Goal: Navigation & Orientation: Find specific page/section

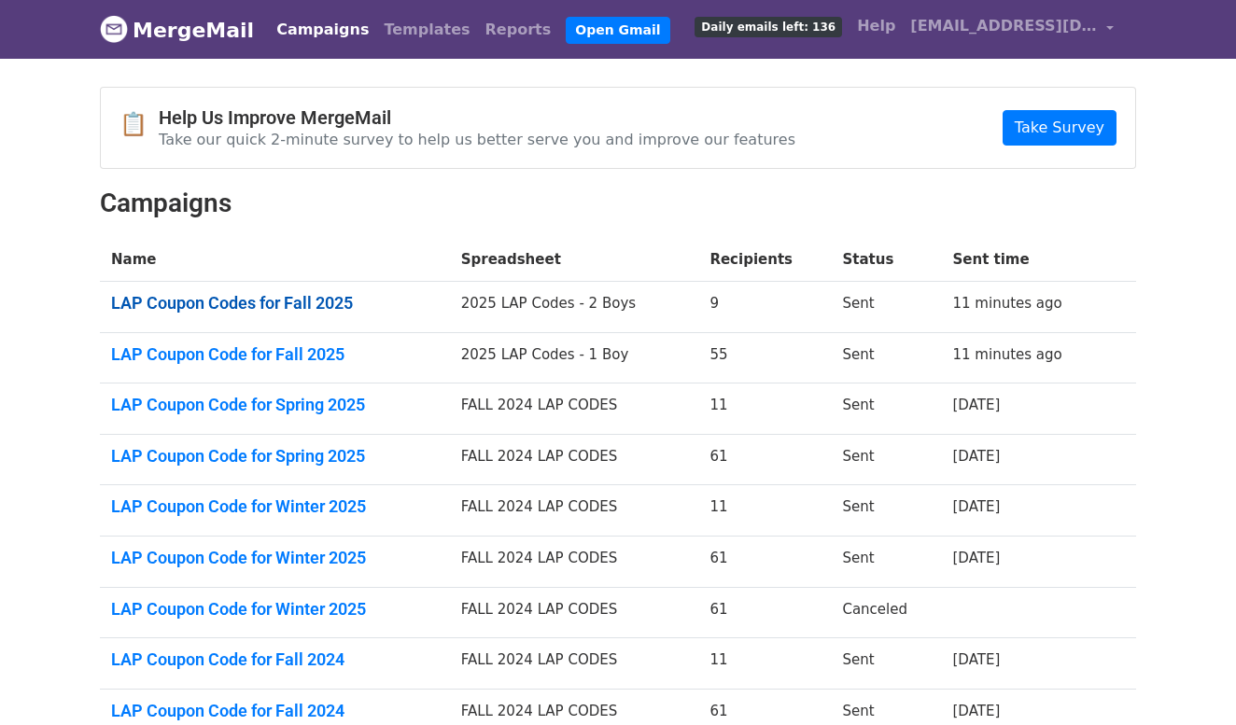
click at [345, 304] on link "LAP Coupon Codes for Fall 2025" at bounding box center [275, 303] width 328 height 21
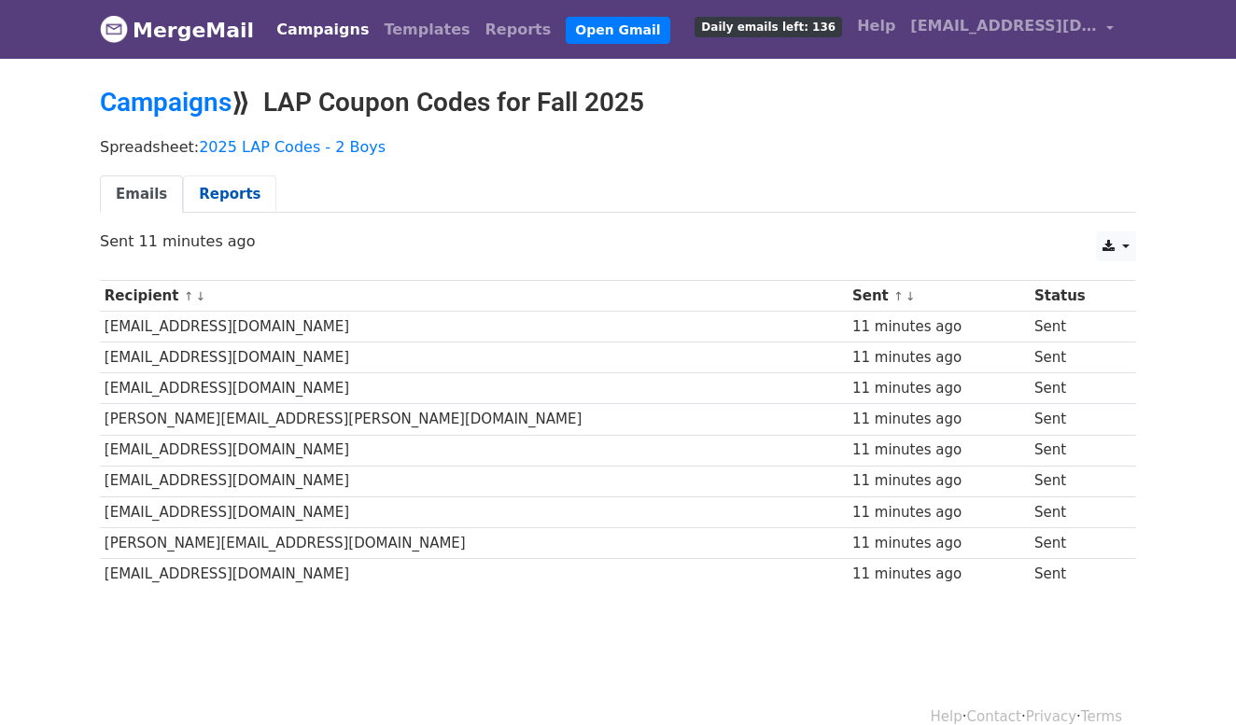
click at [220, 197] on link "Reports" at bounding box center [229, 195] width 93 height 38
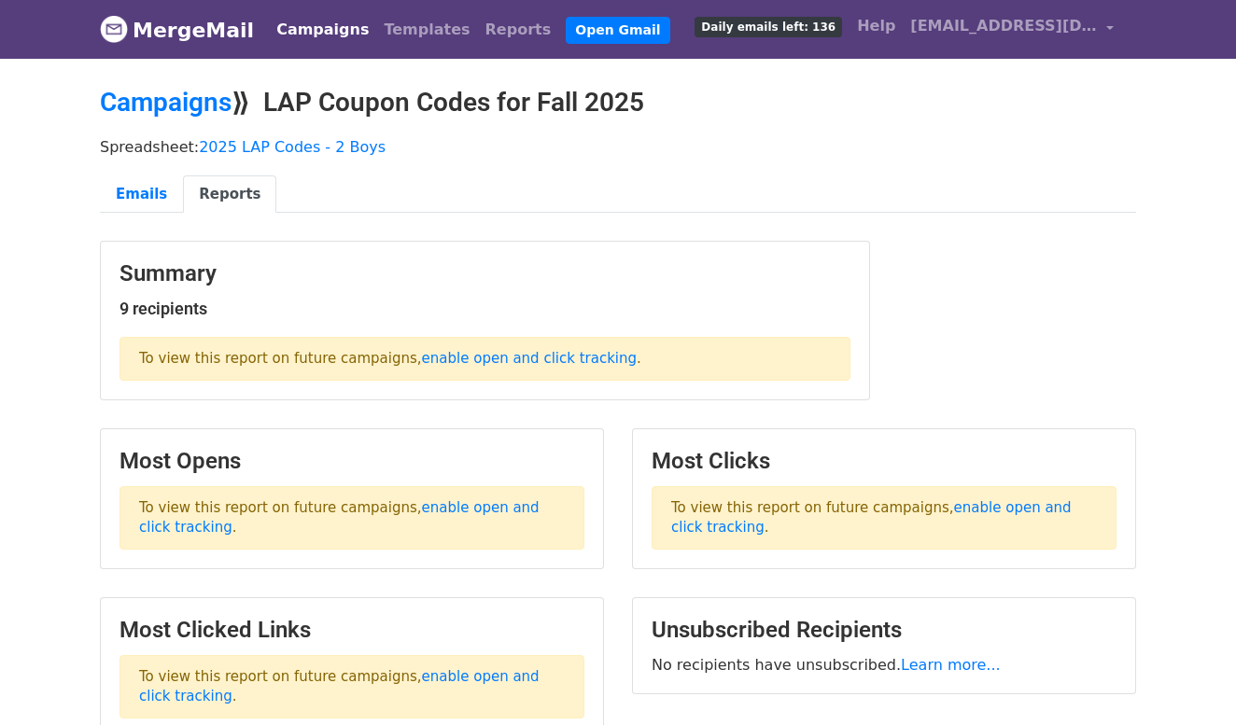
click at [316, 25] on link "Campaigns" at bounding box center [322, 29] width 107 height 37
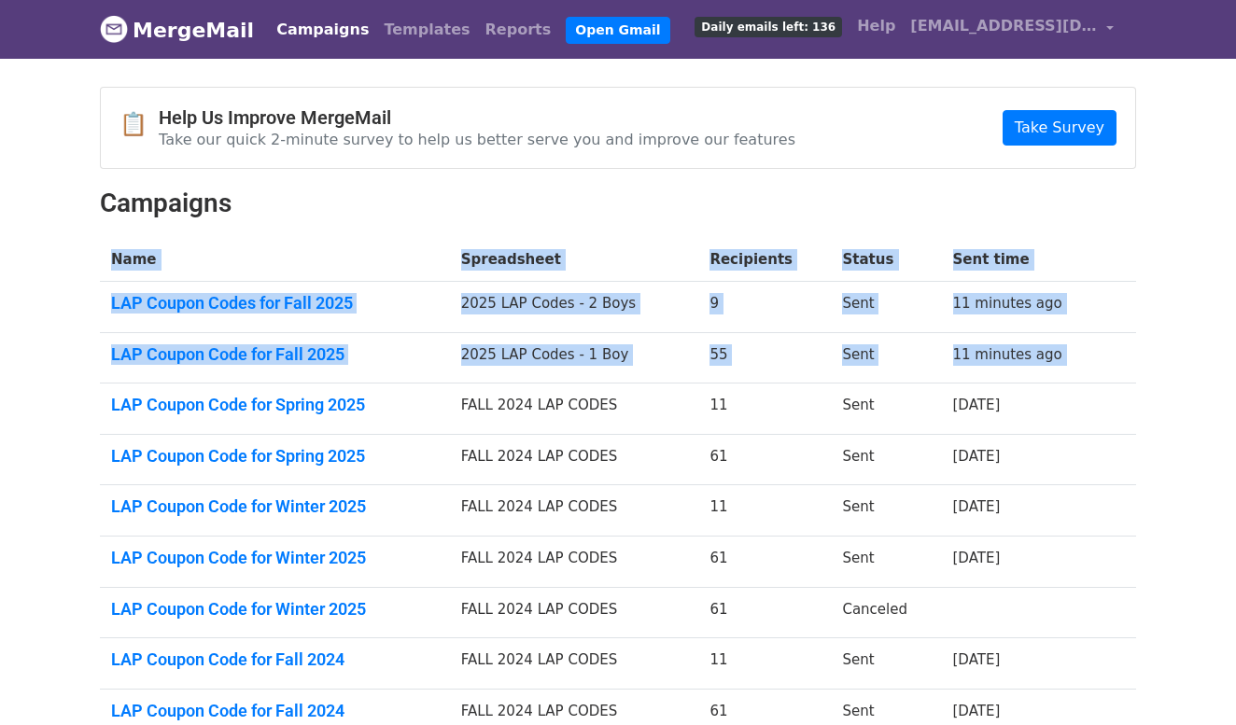
drag, startPoint x: 79, startPoint y: 263, endPoint x: 440, endPoint y: 387, distance: 380.9
click at [440, 387] on body "MergeMail Campaigns Templates Reports Open Gmail Daily emails left: 136 Help ef…" at bounding box center [618, 457] width 1236 height 915
click at [59, 373] on body "MergeMail Campaigns Templates Reports Open Gmail Daily emails left: 136 Help ef…" at bounding box center [618, 457] width 1236 height 915
